Goal: Book appointment/travel/reservation

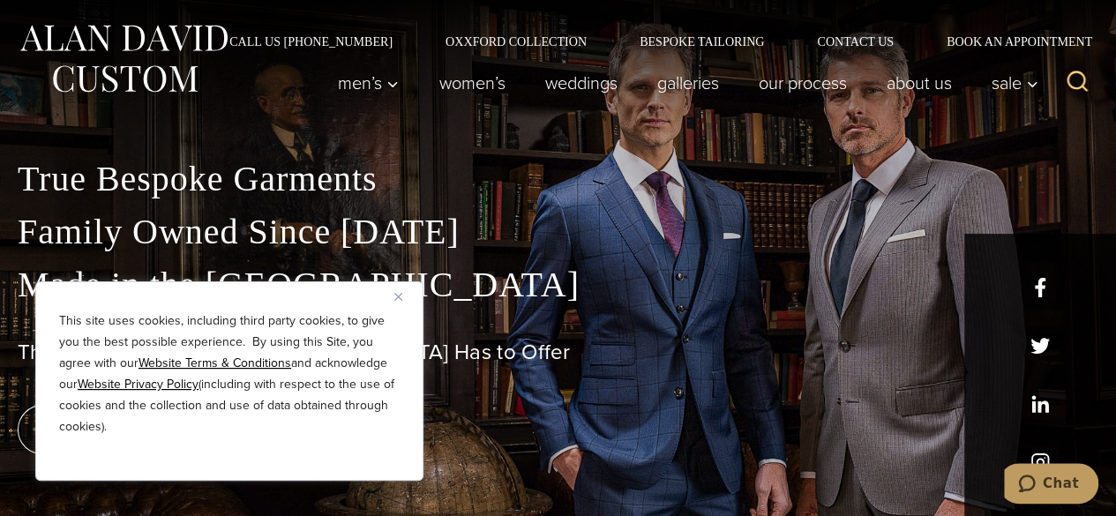
click at [397, 292] on button "Close" at bounding box center [404, 296] width 21 height 21
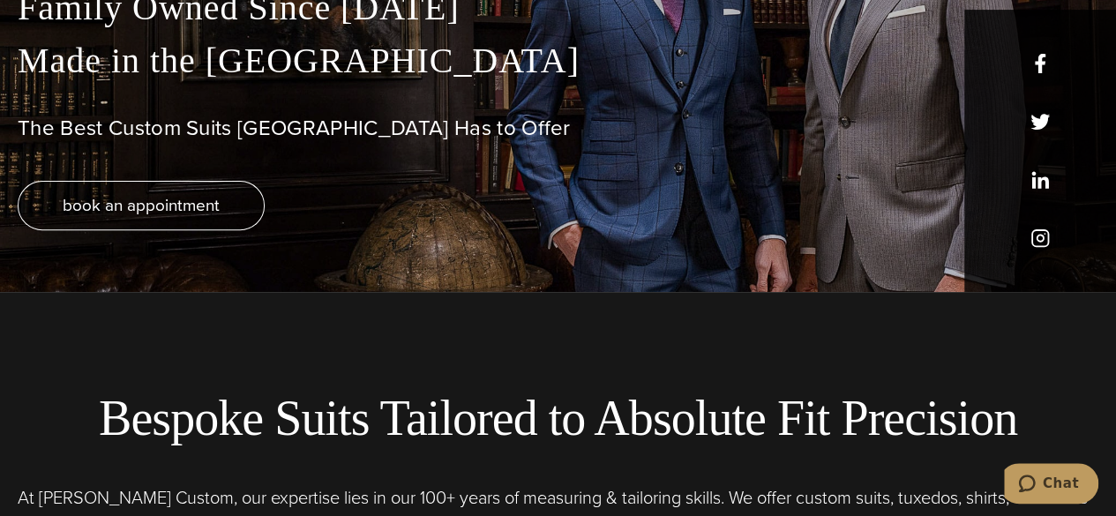
scroll to position [265, 0]
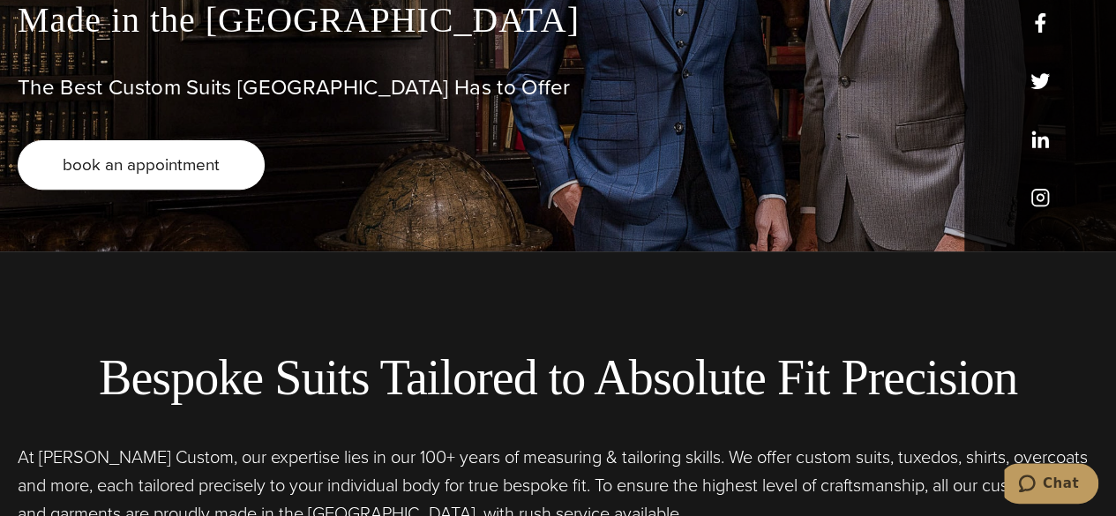
click at [229, 178] on link "book an appointment" at bounding box center [141, 164] width 247 height 49
